Goal: Find specific page/section: Find specific page/section

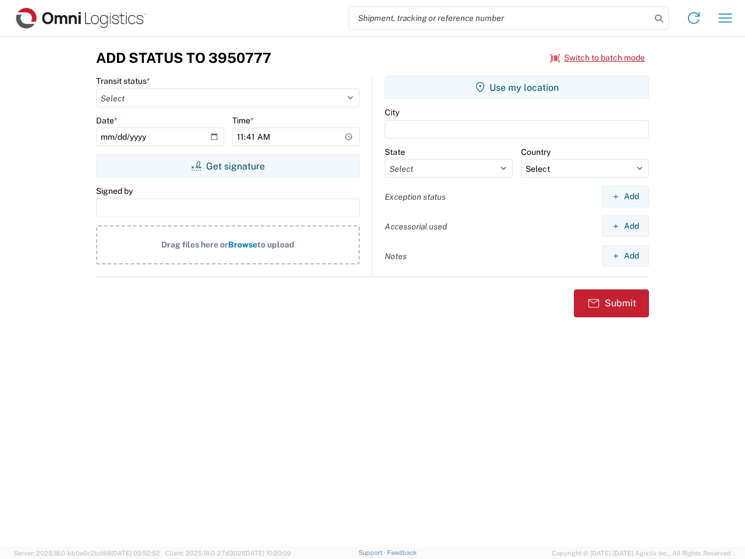
click at [500, 18] on input "search" at bounding box center [499, 18] width 301 height 22
click at [659, 19] on icon at bounding box center [659, 18] width 16 height 16
click at [694, 18] on icon at bounding box center [693, 18] width 19 height 19
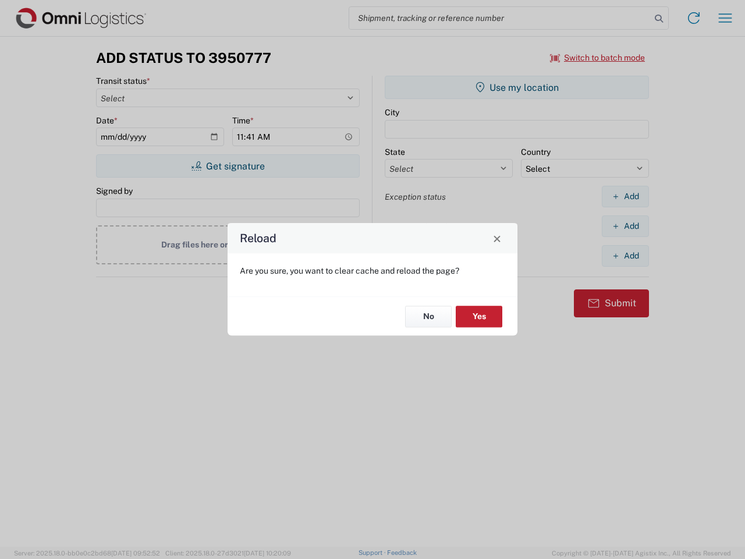
click at [598, 58] on div "Reload Are you sure, you want to clear cache and reload the page? No Yes" at bounding box center [372, 279] width 745 height 559
click at [228, 166] on div "Reload Are you sure, you want to clear cache and reload the page? No Yes" at bounding box center [372, 279] width 745 height 559
click at [517, 87] on div "Reload Are you sure, you want to clear cache and reload the page? No Yes" at bounding box center [372, 279] width 745 height 559
click at [625, 196] on div "Reload Are you sure, you want to clear cache and reload the page? No Yes" at bounding box center [372, 279] width 745 height 559
click at [625, 226] on div "Reload Are you sure, you want to clear cache and reload the page? No Yes" at bounding box center [372, 279] width 745 height 559
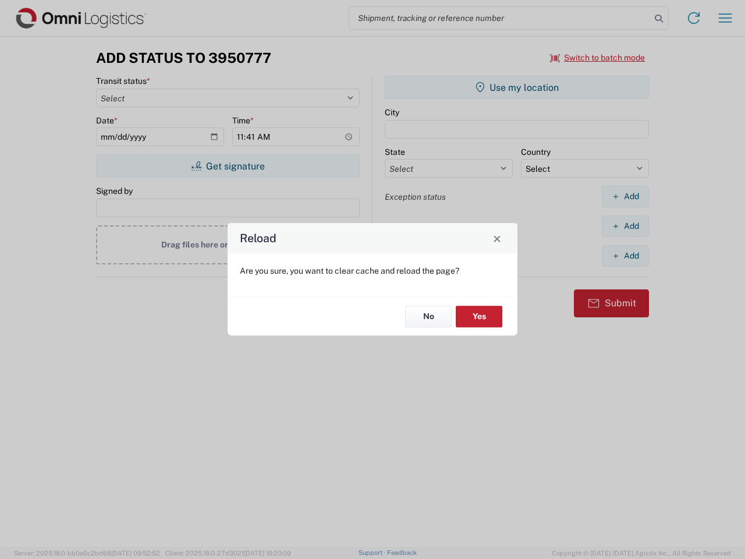
click at [625, 255] on div "Reload Are you sure, you want to clear cache and reload the page? No Yes" at bounding box center [372, 279] width 745 height 559
